Goal: Entertainment & Leisure: Consume media (video, audio)

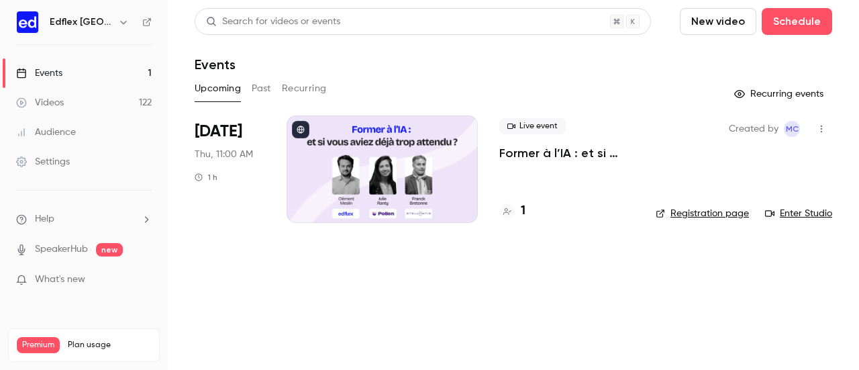
click at [73, 97] on link "Videos 122" at bounding box center [84, 103] width 168 height 30
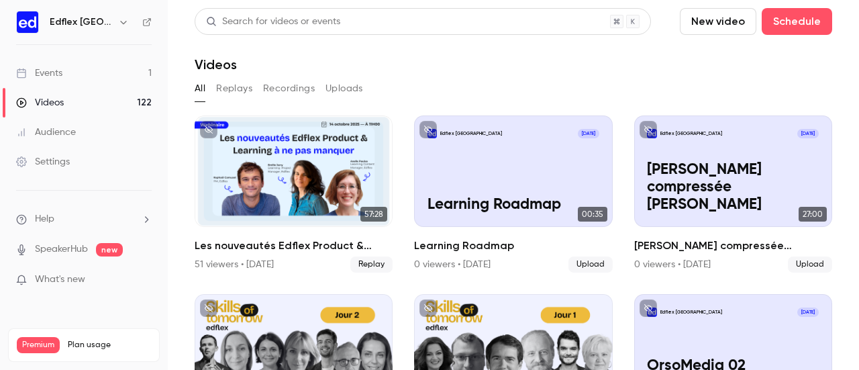
click at [703, 25] on button "New video" at bounding box center [718, 21] width 77 height 27
click at [721, 90] on div "Upload" at bounding box center [758, 93] width 102 height 13
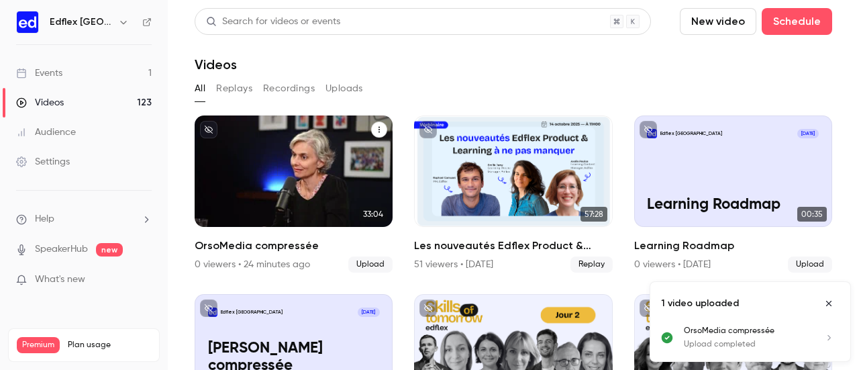
click at [278, 178] on div "Edflex France [DATE] OrsoMedia compressée" at bounding box center [294, 170] width 198 height 111
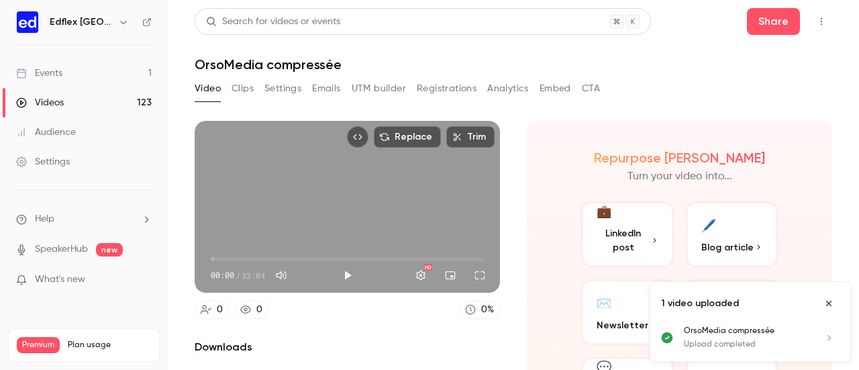
click at [239, 88] on button "Clips" at bounding box center [243, 88] width 22 height 21
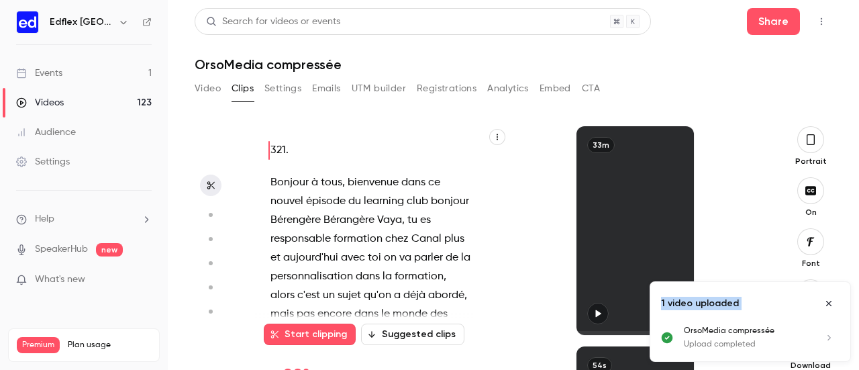
drag, startPoint x: 809, startPoint y: 287, endPoint x: 859, endPoint y: 341, distance: 73.2
click at [859, 341] on div "Edflex France Events 1 Videos 123 Audience Settings Help SpeakerHub new What's …" at bounding box center [429, 185] width 859 height 370
click at [713, 199] on div "33m" at bounding box center [635, 230] width 254 height 209
click at [831, 303] on icon "Close uploads list" at bounding box center [829, 303] width 11 height 9
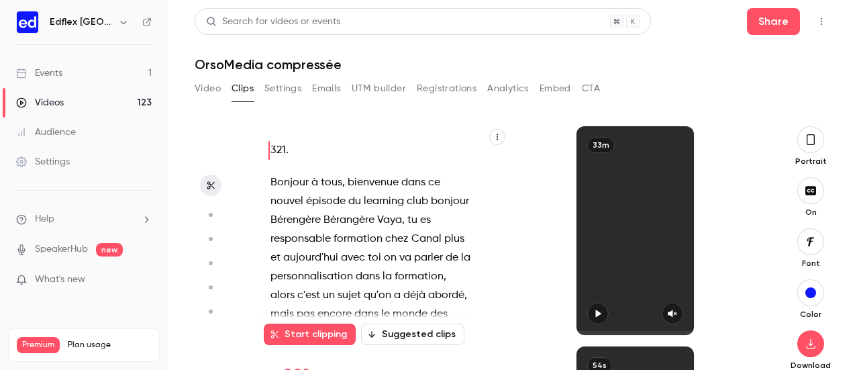
click at [806, 147] on button "button" at bounding box center [811, 139] width 27 height 27
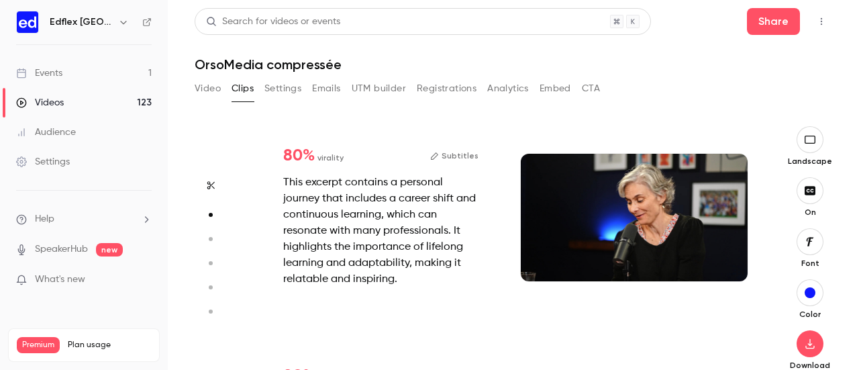
scroll to position [220, 0]
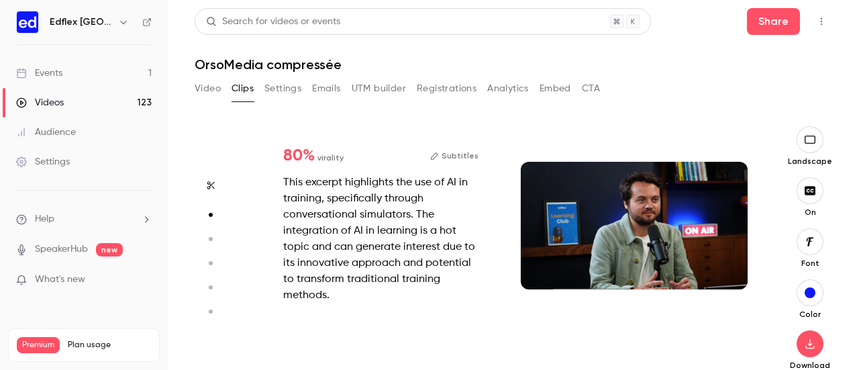
type input "*"
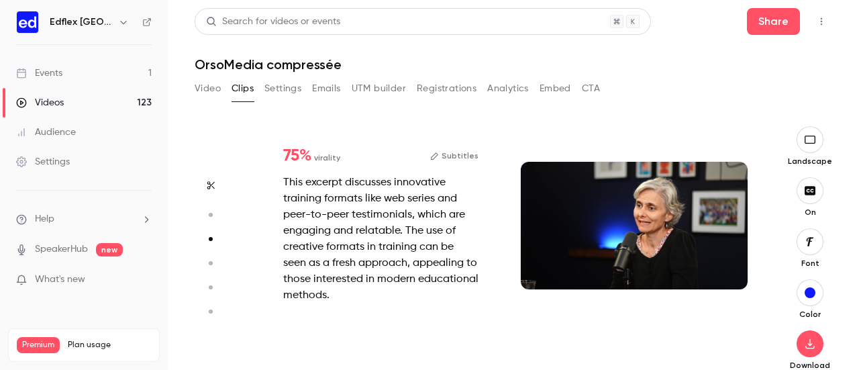
type input "*"
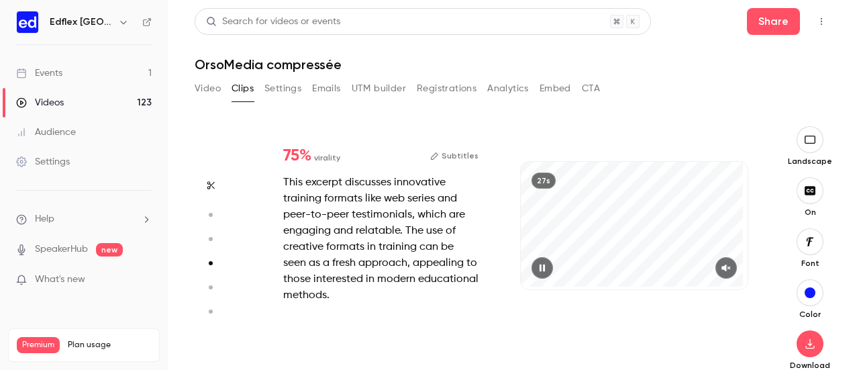
scroll to position [676, 0]
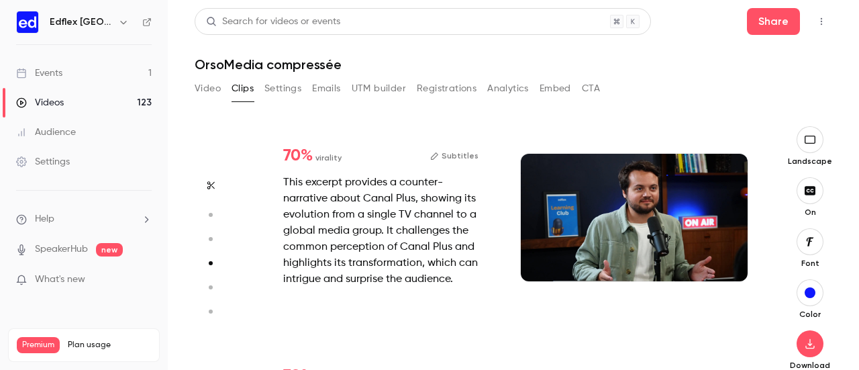
type input "*"
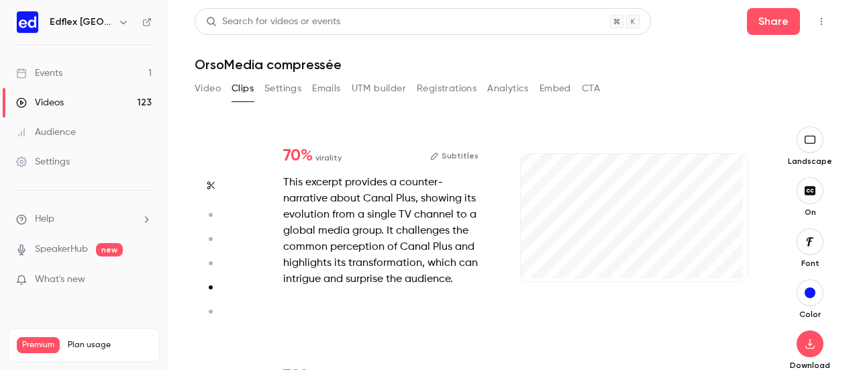
scroll to position [912, 0]
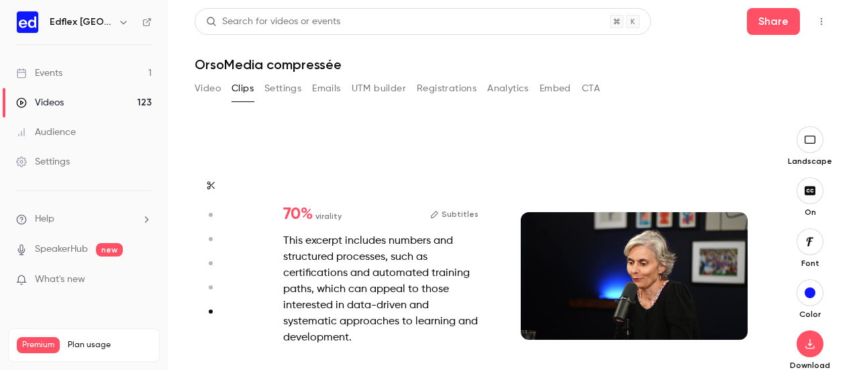
type input "*"
